Goal: Contribute content: Add original content to the website for others to see

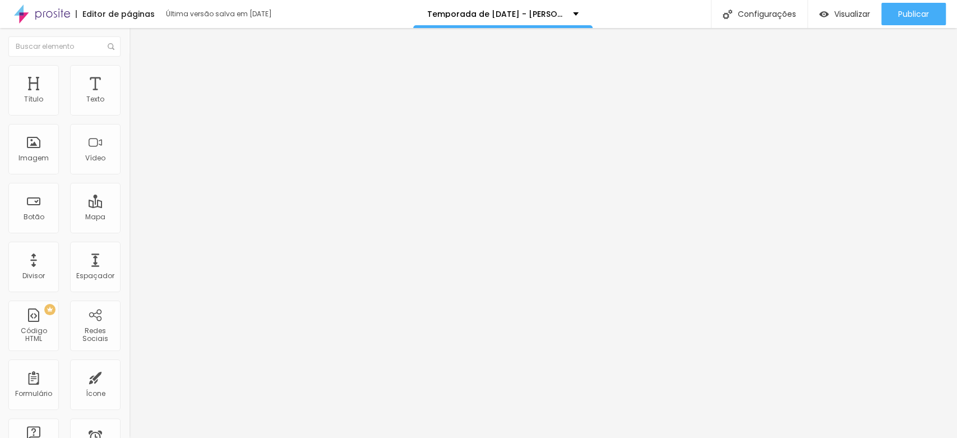
scroll to position [311, 0]
click at [129, 96] on span "Trocar imagem" at bounding box center [159, 92] width 61 height 10
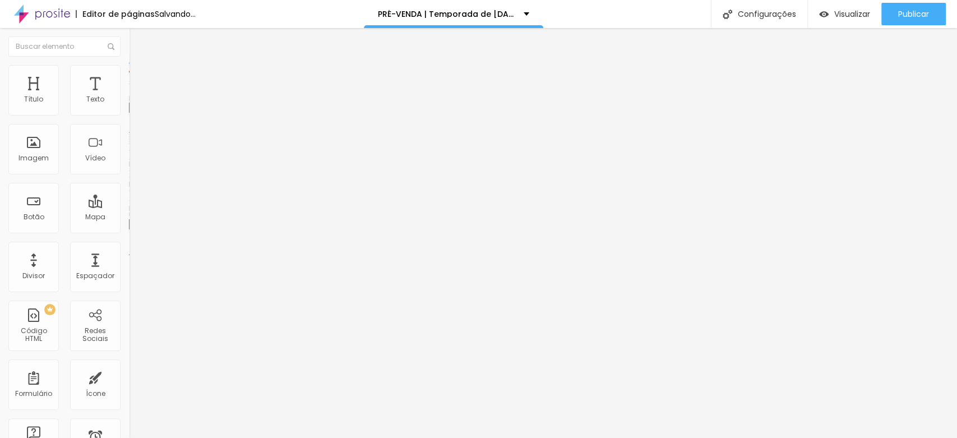
click at [129, 96] on span "Trocar imagem" at bounding box center [159, 92] width 61 height 10
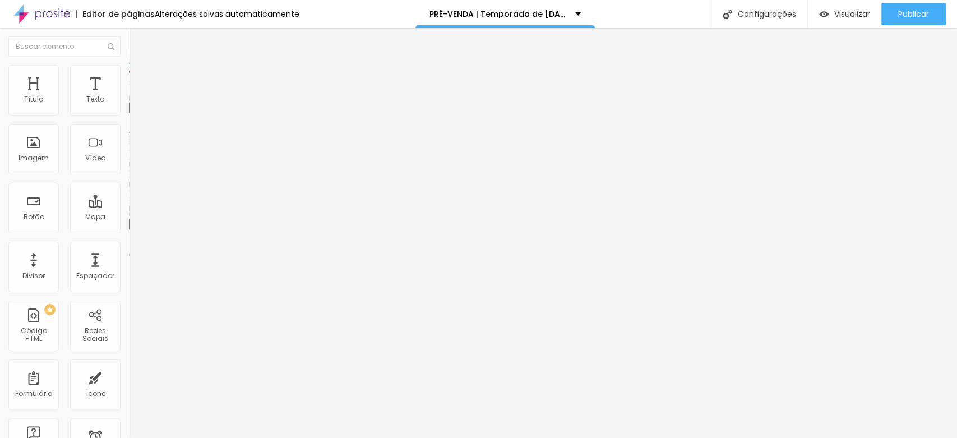
click at [139, 77] on span "Estilo" at bounding box center [147, 73] width 17 height 10
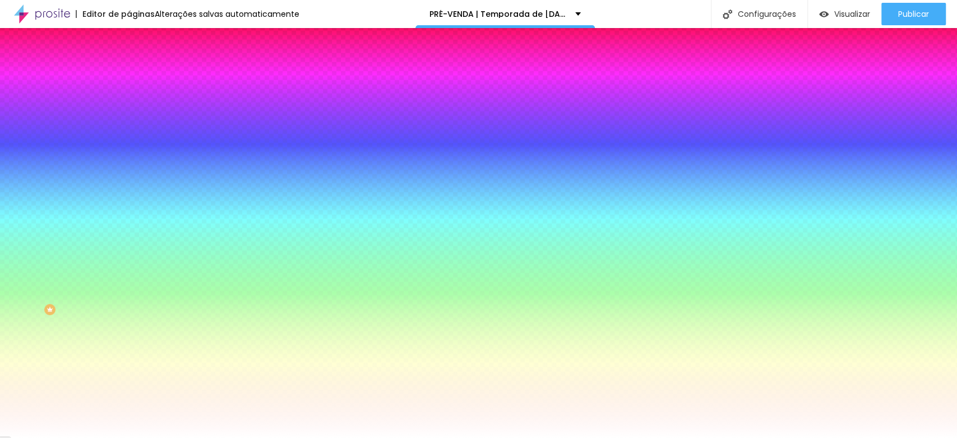
click at [129, 153] on div at bounding box center [193, 153] width 129 height 0
click at [129, 76] on li "Avançado" at bounding box center [193, 81] width 129 height 11
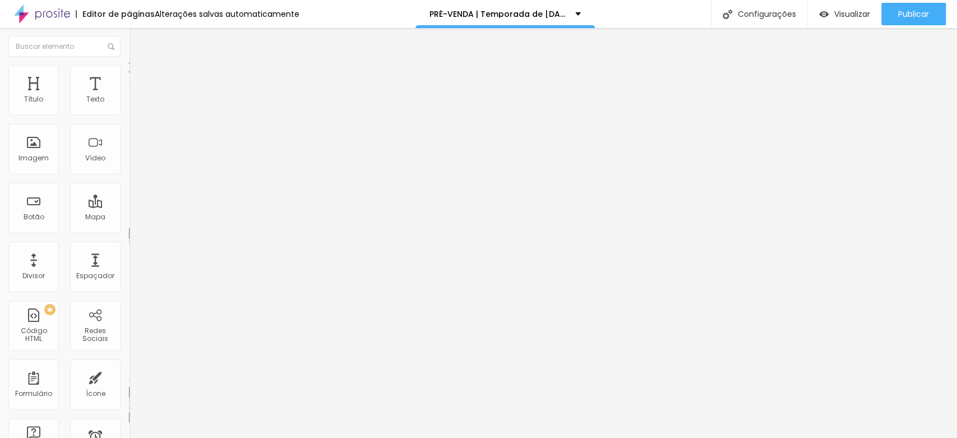
click at [129, 70] on img at bounding box center [134, 70] width 10 height 10
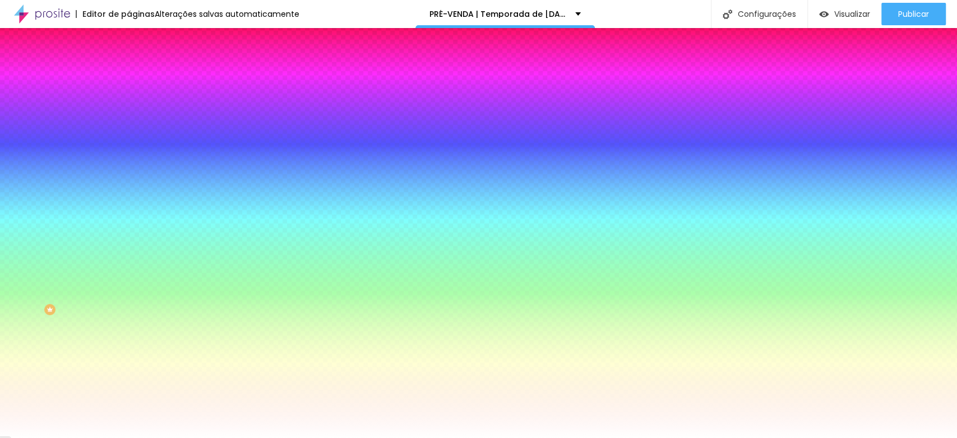
click at [129, 65] on li "Conteúdo" at bounding box center [193, 59] width 129 height 11
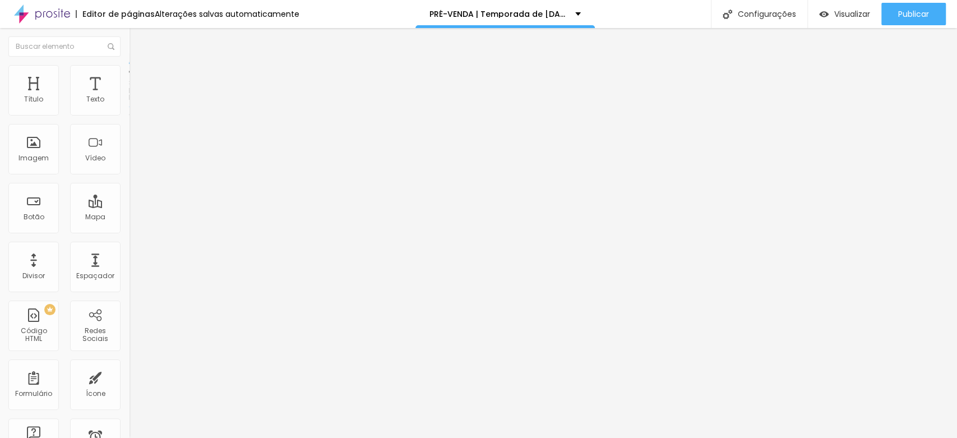
click at [129, 73] on li "Estilo" at bounding box center [193, 70] width 129 height 11
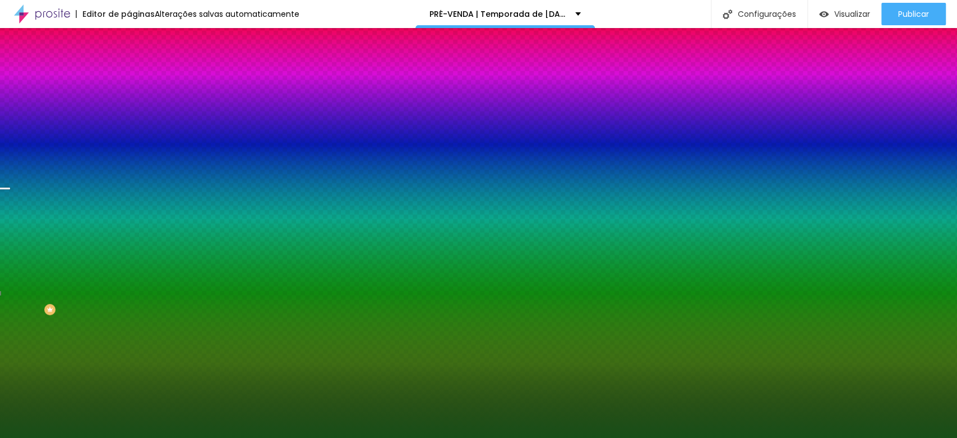
click at [129, 153] on div at bounding box center [193, 153] width 129 height 0
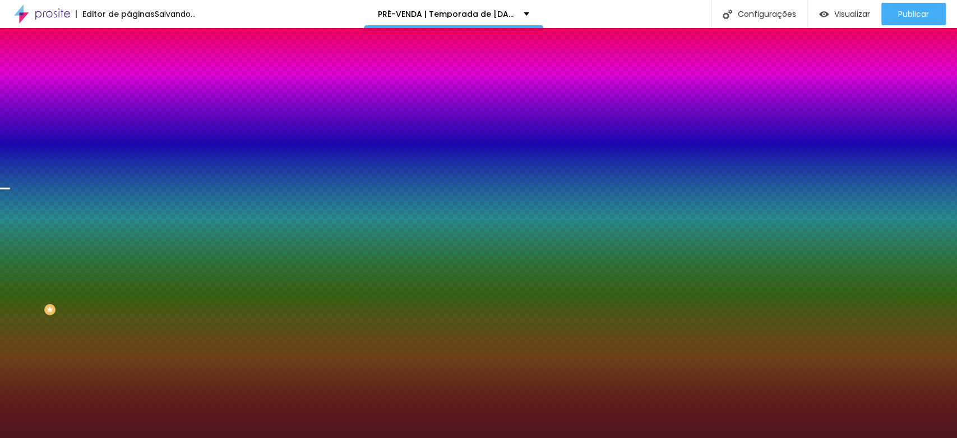
click at [98, 219] on div at bounding box center [478, 219] width 957 height 438
click at [102, 217] on div at bounding box center [478, 219] width 957 height 438
click at [129, 164] on div "Cor de fundo Voltar ao padrão #4F1718" at bounding box center [193, 148] width 129 height 31
click at [129, 153] on div at bounding box center [193, 153] width 129 height 0
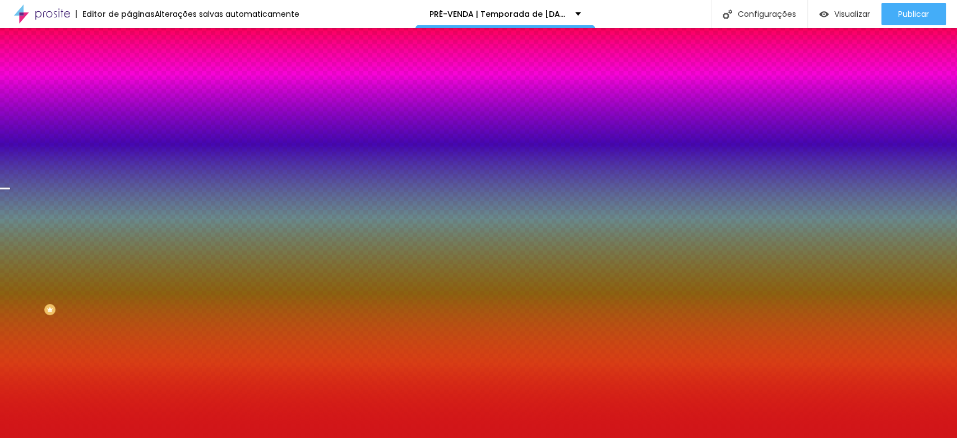
drag, startPoint x: 68, startPoint y: 276, endPoint x: 84, endPoint y: 233, distance: 45.8
click at [860, 80] on div at bounding box center [861, 79] width 2 height 2
drag, startPoint x: 111, startPoint y: 255, endPoint x: 115, endPoint y: 297, distance: 42.2
click at [10, 411] on div at bounding box center [4, 412] width 11 height 2
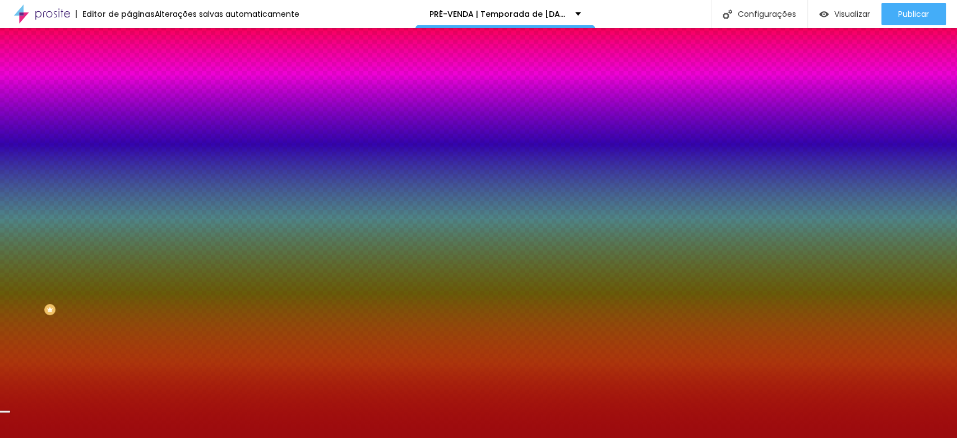
drag, startPoint x: 81, startPoint y: 232, endPoint x: 86, endPoint y: 250, distance: 19.0
click at [86, 250] on div at bounding box center [478, 219] width 957 height 438
click at [10, 415] on div at bounding box center [4, 416] width 11 height 2
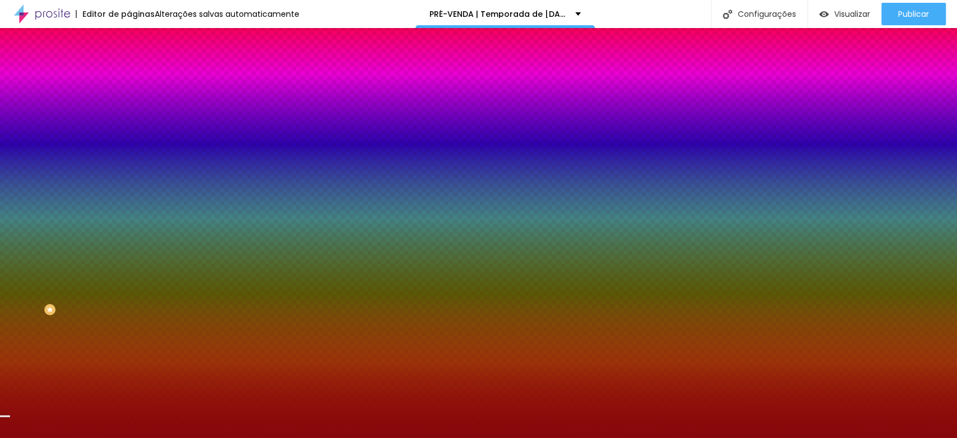
type input "#81070A"
drag, startPoint x: 85, startPoint y: 251, endPoint x: 87, endPoint y: 260, distance: 8.7
click at [911, 221] on div at bounding box center [912, 220] width 2 height 2
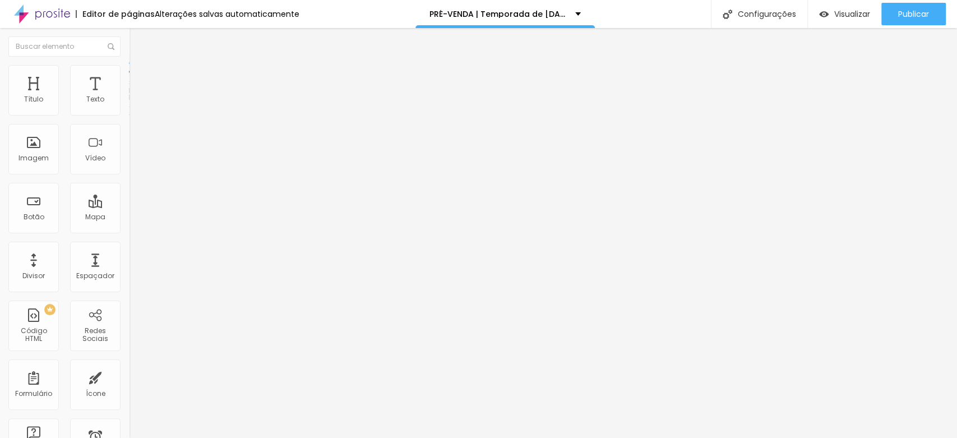
click at [139, 75] on span "Estilo" at bounding box center [147, 73] width 17 height 10
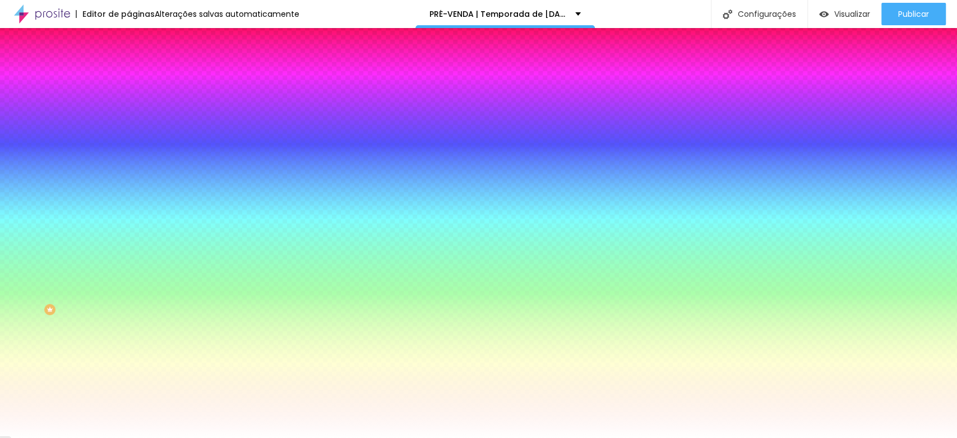
click at [129, 153] on div at bounding box center [193, 153] width 129 height 0
click at [102, 273] on div at bounding box center [478, 219] width 957 height 438
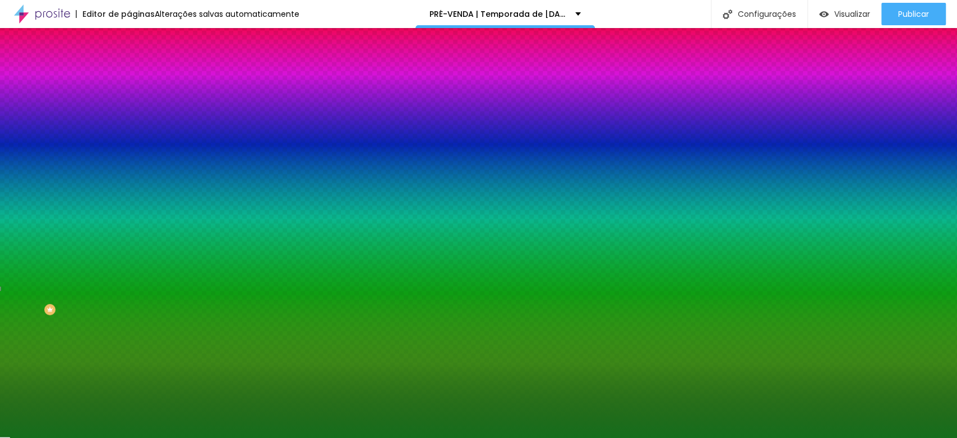
click at [77, 265] on div at bounding box center [478, 219] width 957 height 438
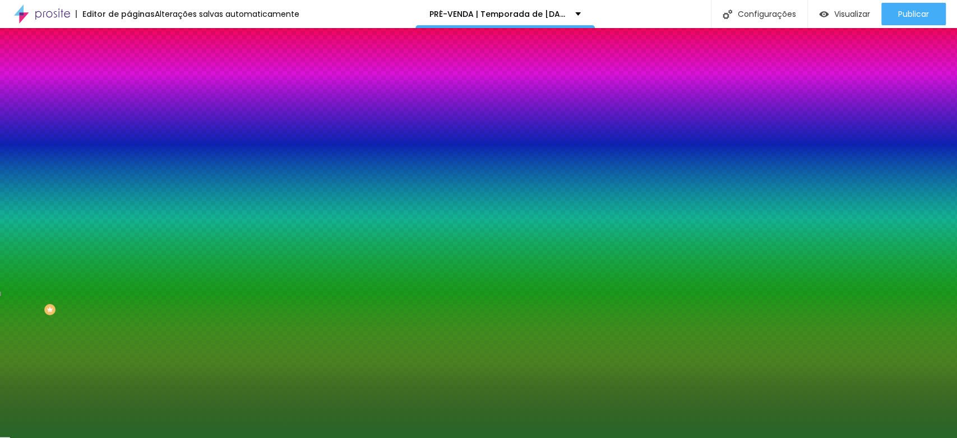
click at [594, 262] on div at bounding box center [595, 261] width 2 height 2
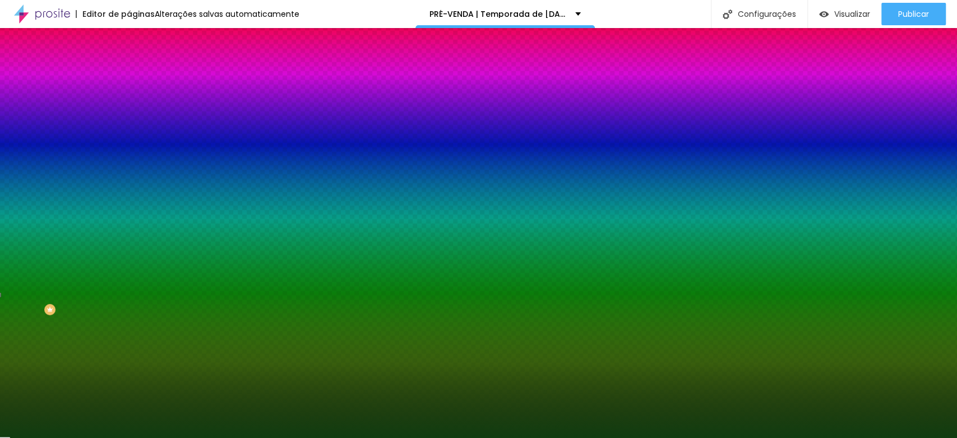
drag, startPoint x: 63, startPoint y: 271, endPoint x: 72, endPoint y: 282, distance: 13.9
click at [706, 333] on div at bounding box center [707, 334] width 2 height 2
click at [98, 272] on div at bounding box center [478, 219] width 957 height 438
drag, startPoint x: 98, startPoint y: 272, endPoint x: 72, endPoint y: 280, distance: 27.0
click at [72, 280] on div at bounding box center [478, 219] width 957 height 438
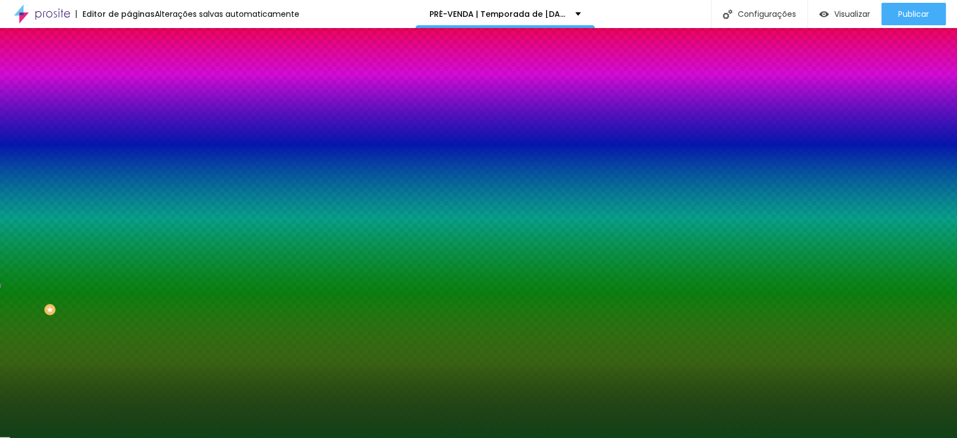
click at [710, 324] on div at bounding box center [711, 325] width 2 height 2
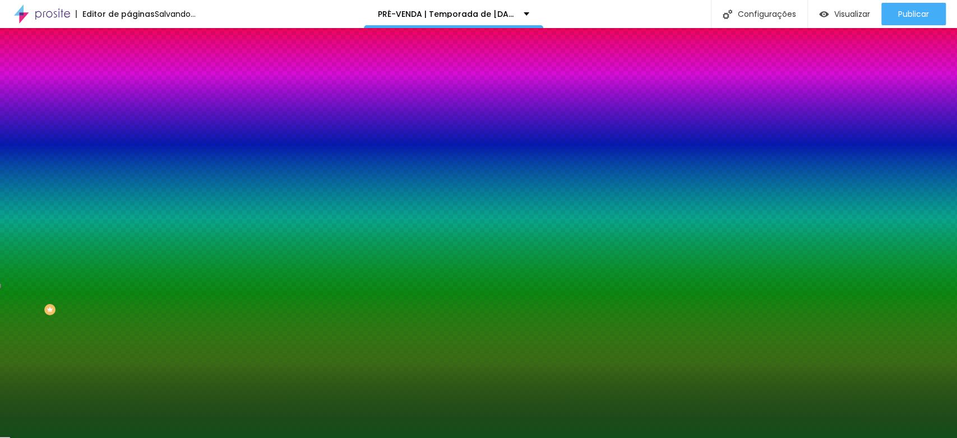
click at [72, 277] on div at bounding box center [478, 219] width 957 height 438
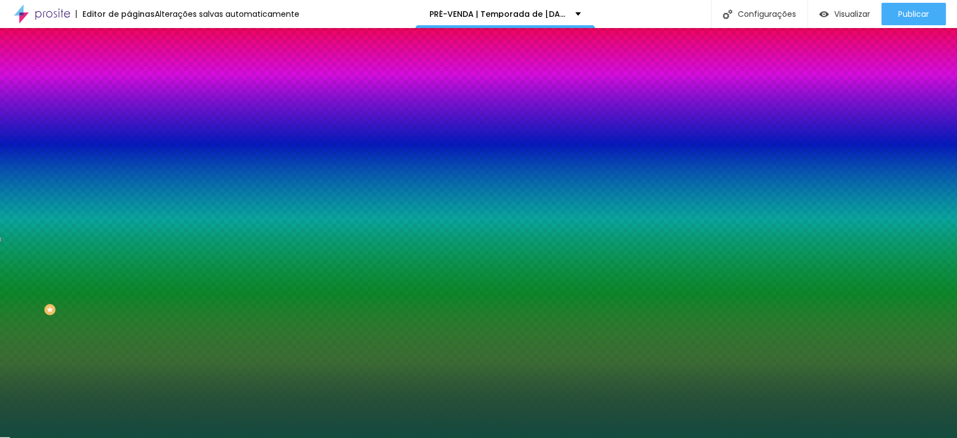
type input "#134C3E"
drag, startPoint x: 94, startPoint y: 274, endPoint x: 98, endPoint y: 264, distance: 10.8
click at [98, 264] on div at bounding box center [478, 219] width 957 height 438
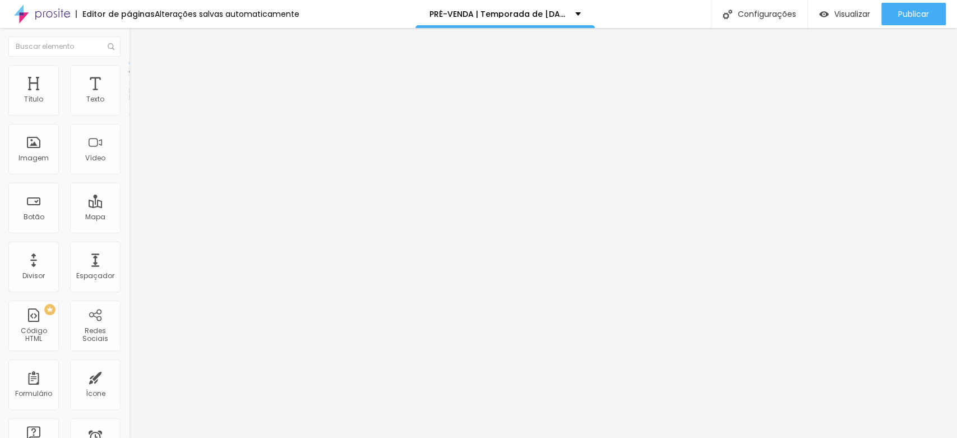
click at [139, 77] on span "Estilo" at bounding box center [147, 73] width 17 height 10
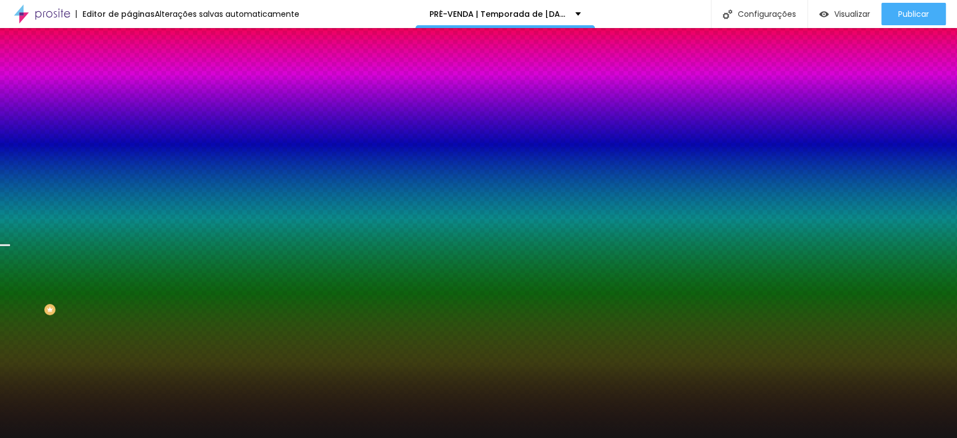
click at [129, 103] on span "Trocar imagem" at bounding box center [159, 99] width 61 height 10
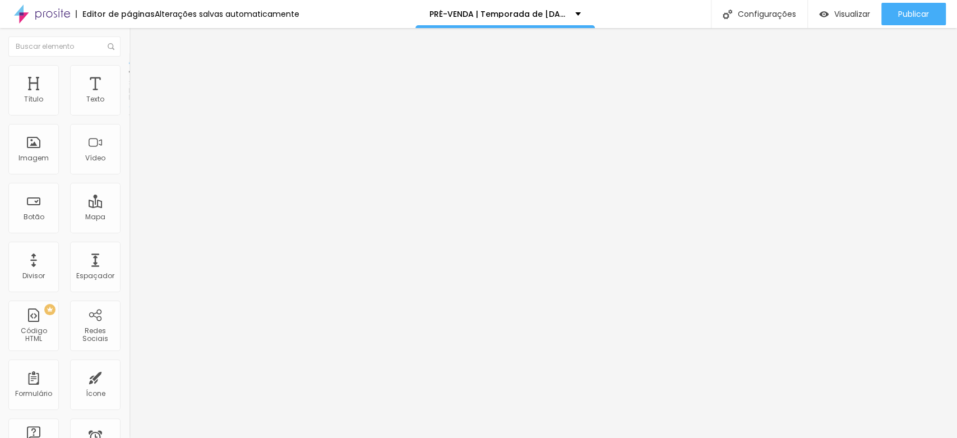
click at [129, 68] on li "Estilo" at bounding box center [193, 70] width 129 height 11
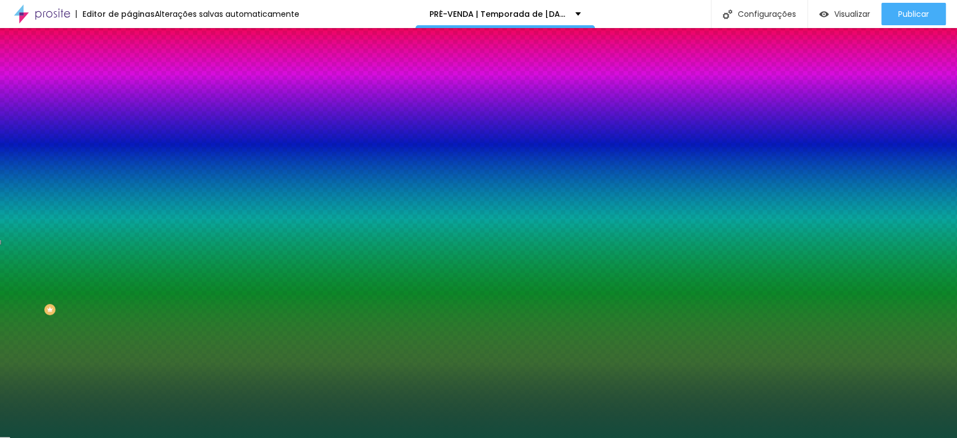
click at [129, 153] on div at bounding box center [193, 153] width 129 height 0
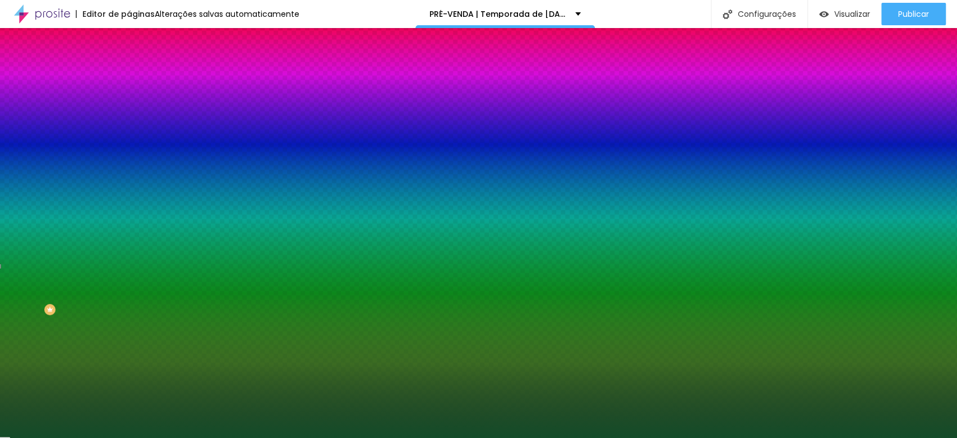
click at [96, 268] on div at bounding box center [478, 219] width 957 height 438
click at [675, 308] on div at bounding box center [676, 309] width 2 height 2
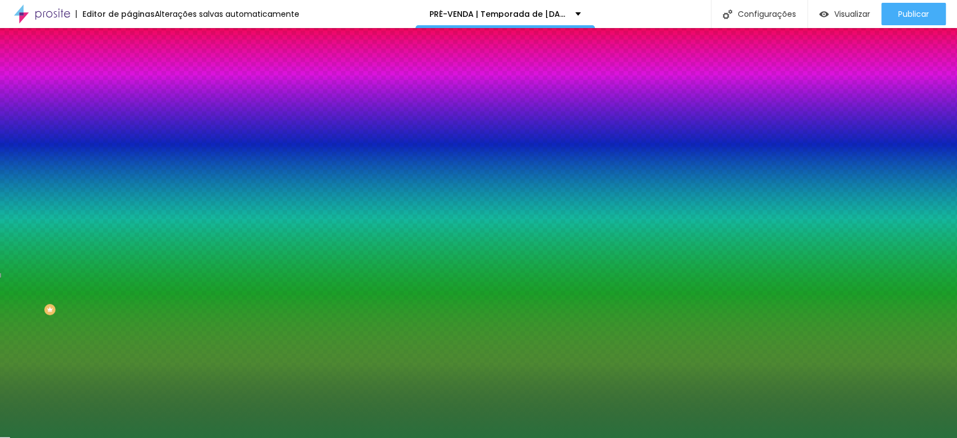
drag, startPoint x: 69, startPoint y: 278, endPoint x: 64, endPoint y: 266, distance: 12.8
click at [607, 248] on div at bounding box center [608, 247] width 2 height 2
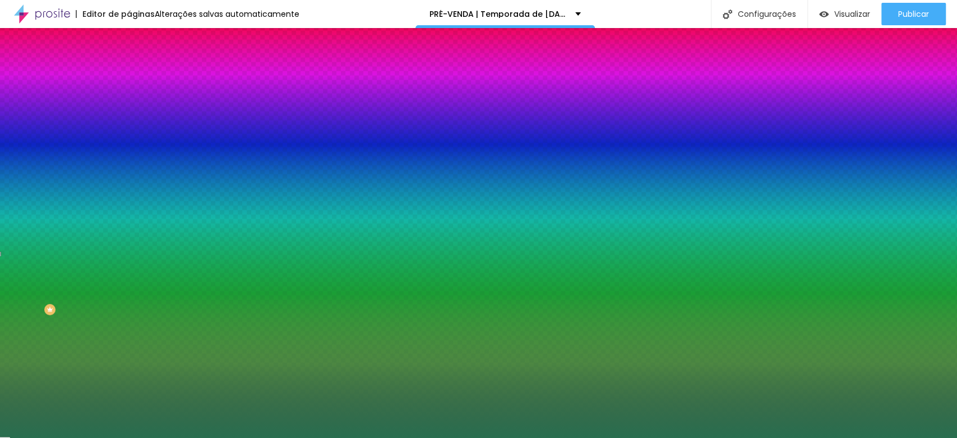
drag, startPoint x: 94, startPoint y: 271, endPoint x: 95, endPoint y: 266, distance: 5.7
click at [1, 256] on div at bounding box center [0, 254] width 2 height 4
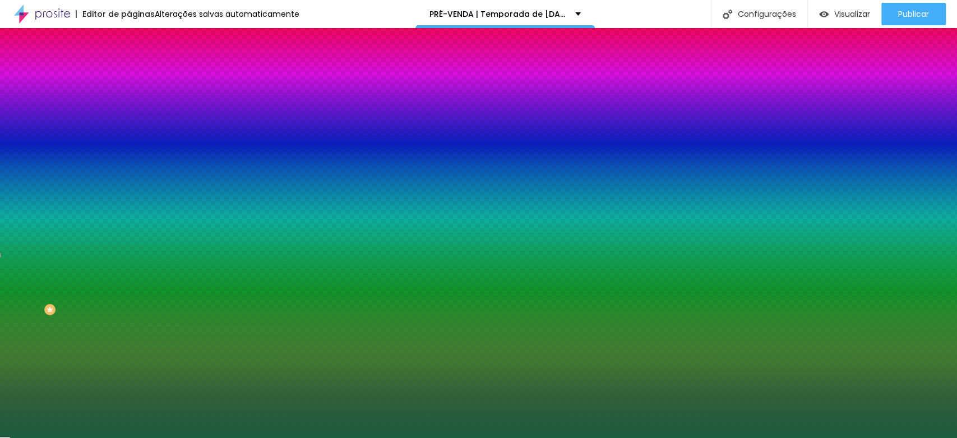
drag, startPoint x: 63, startPoint y: 266, endPoint x: 67, endPoint y: 271, distance: 6.4
click at [655, 279] on div at bounding box center [656, 280] width 2 height 2
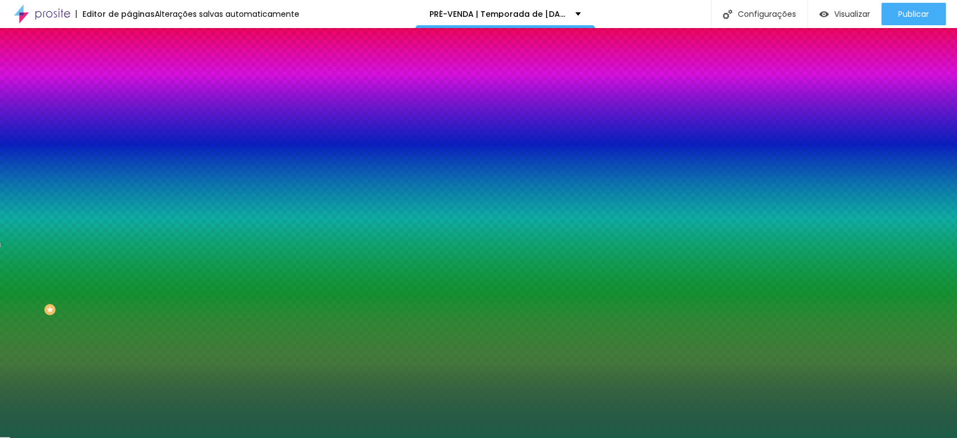
click at [1, 247] on div at bounding box center [0, 245] width 2 height 4
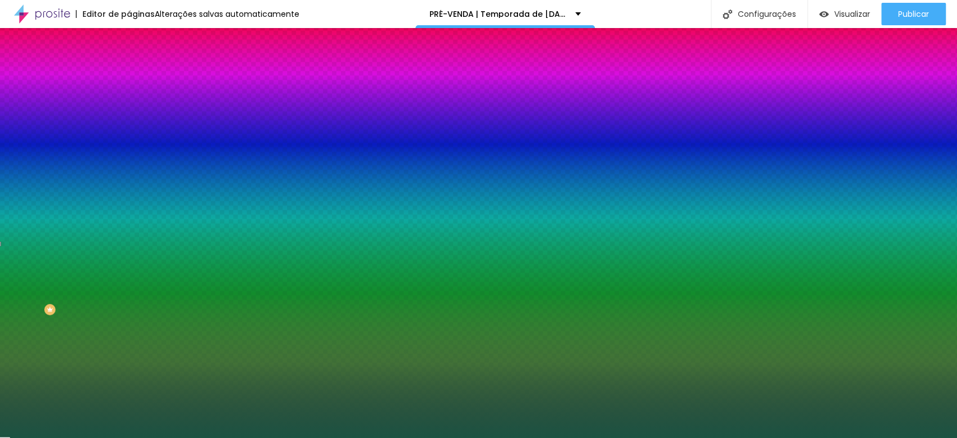
type input "#1A5141"
drag, startPoint x: 68, startPoint y: 269, endPoint x: 67, endPoint y: 275, distance: 6.2
click at [67, 275] on div at bounding box center [478, 219] width 957 height 438
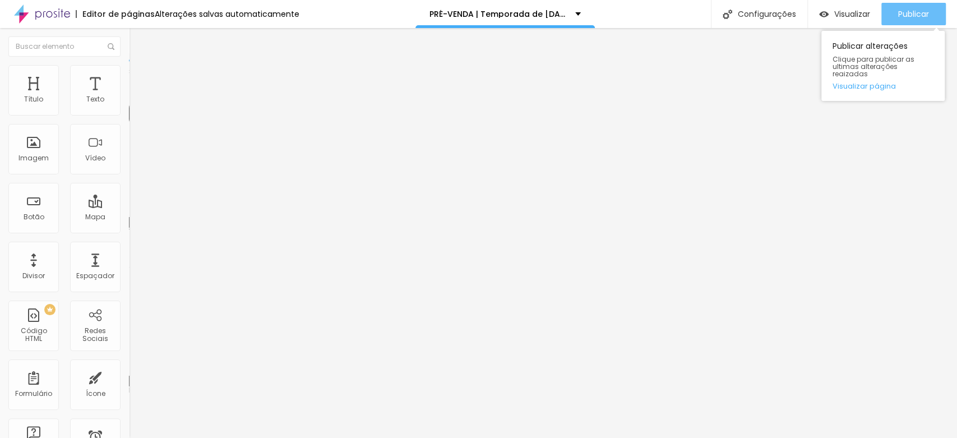
click at [919, 11] on span "Publicar" at bounding box center [914, 14] width 31 height 9
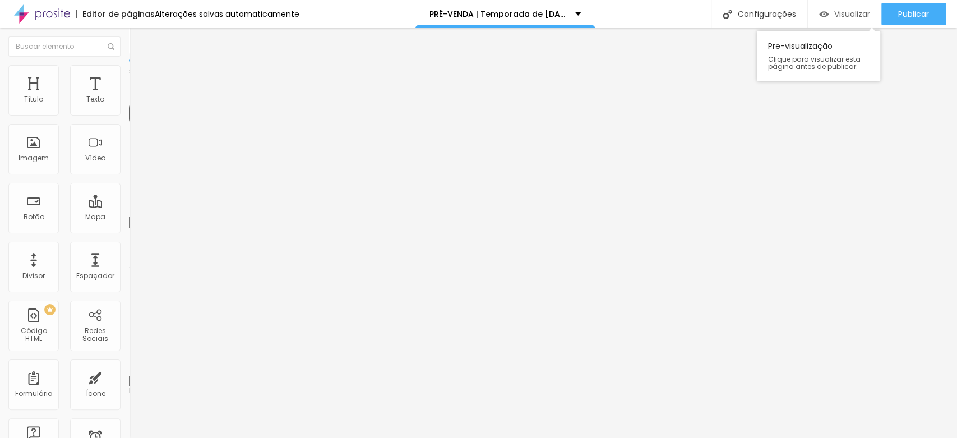
drag, startPoint x: 834, startPoint y: 13, endPoint x: 842, endPoint y: 13, distance: 8.4
click at [842, 13] on span "Visualizar" at bounding box center [853, 14] width 36 height 9
